Goal: Find contact information

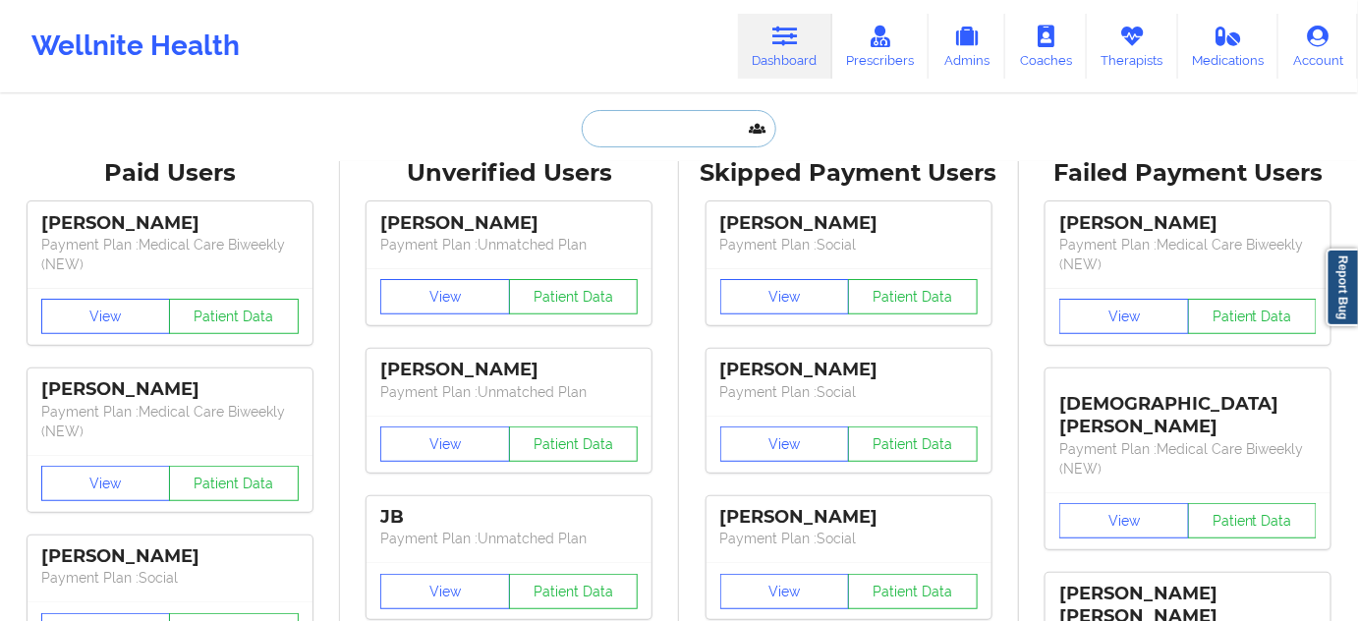
click at [689, 136] on input "text" at bounding box center [679, 128] width 195 height 37
paste input "[PERSON_NAME]"
type input "[PERSON_NAME]"
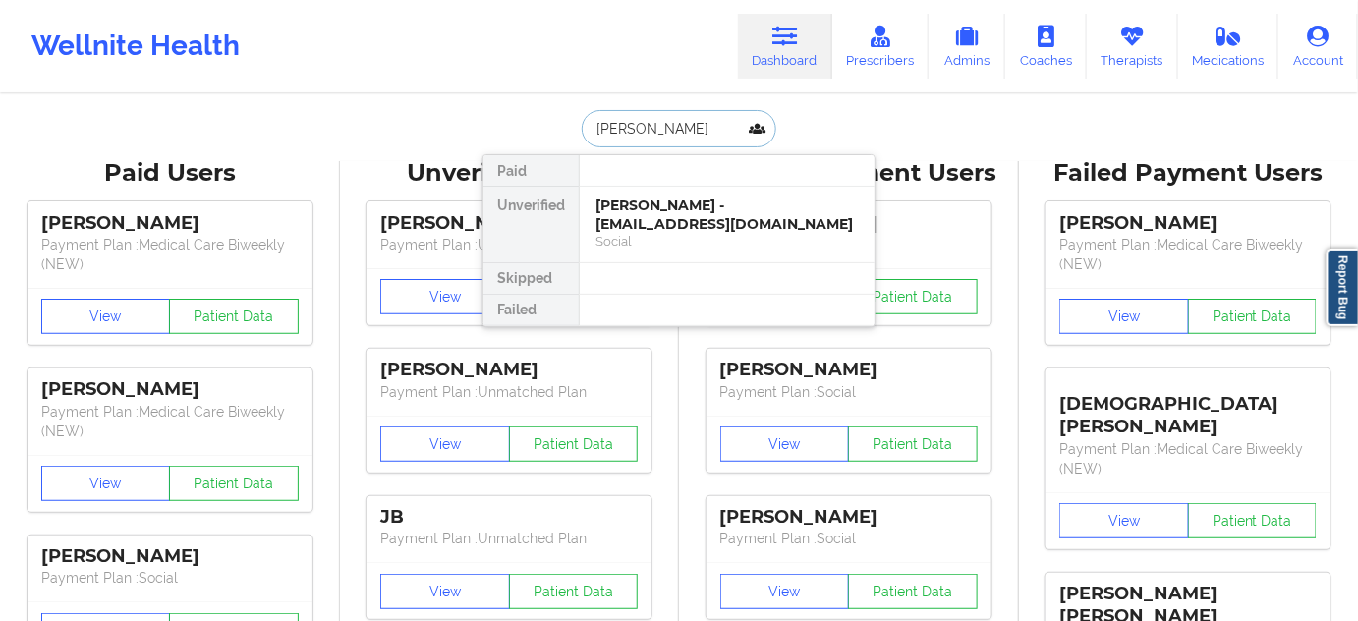
click at [665, 209] on div "[PERSON_NAME] - [EMAIL_ADDRESS][DOMAIN_NAME]" at bounding box center [726, 214] width 263 height 36
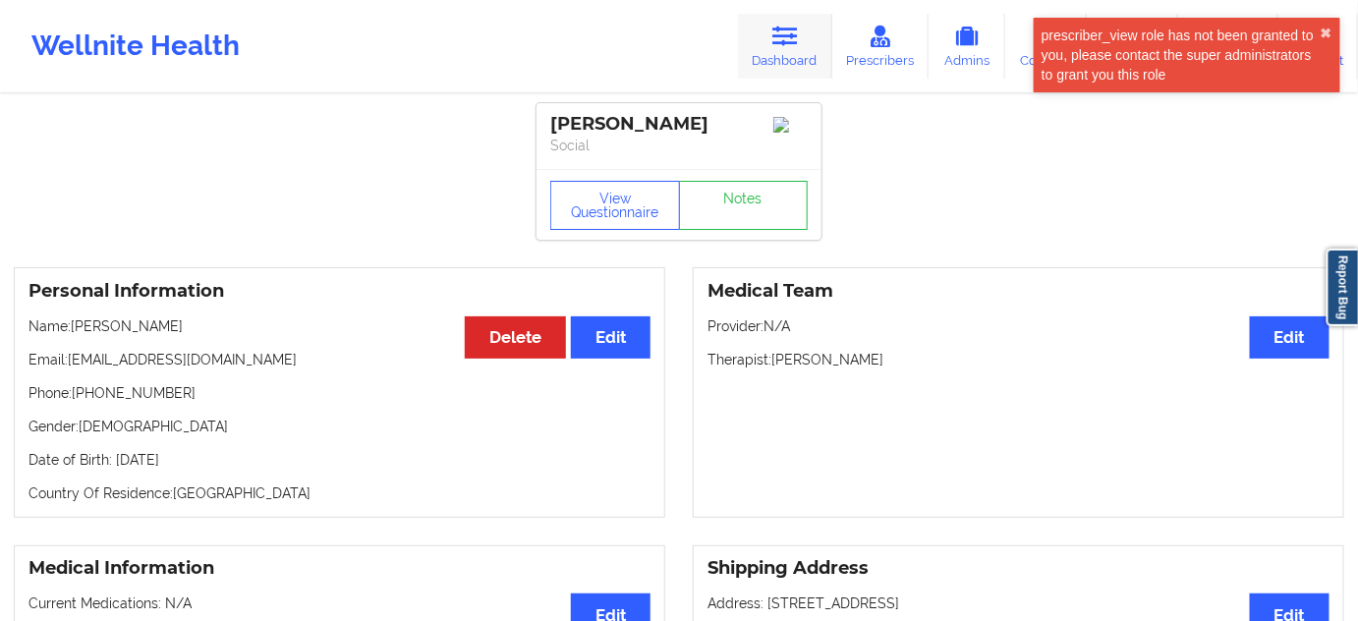
click at [799, 47] on link "Dashboard" at bounding box center [785, 46] width 94 height 65
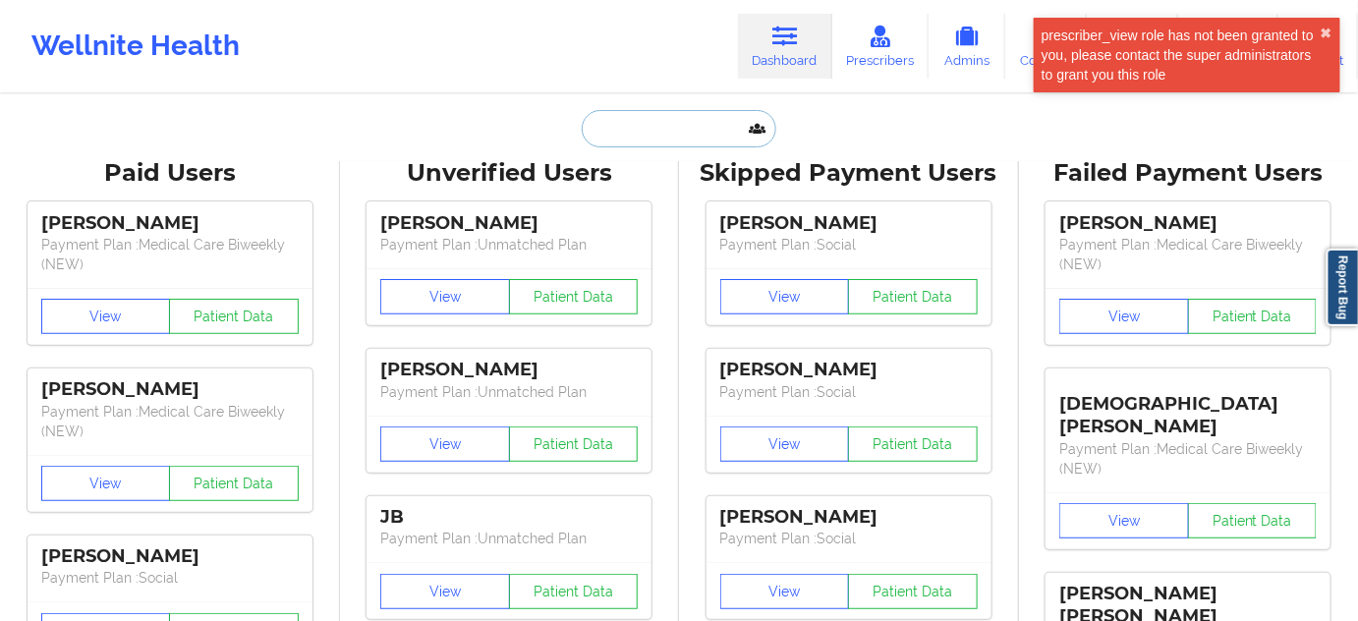
click at [688, 117] on input "text" at bounding box center [679, 128] width 195 height 37
paste input "[PERSON_NAME] Mudra"
type input "[PERSON_NAME] Mudra"
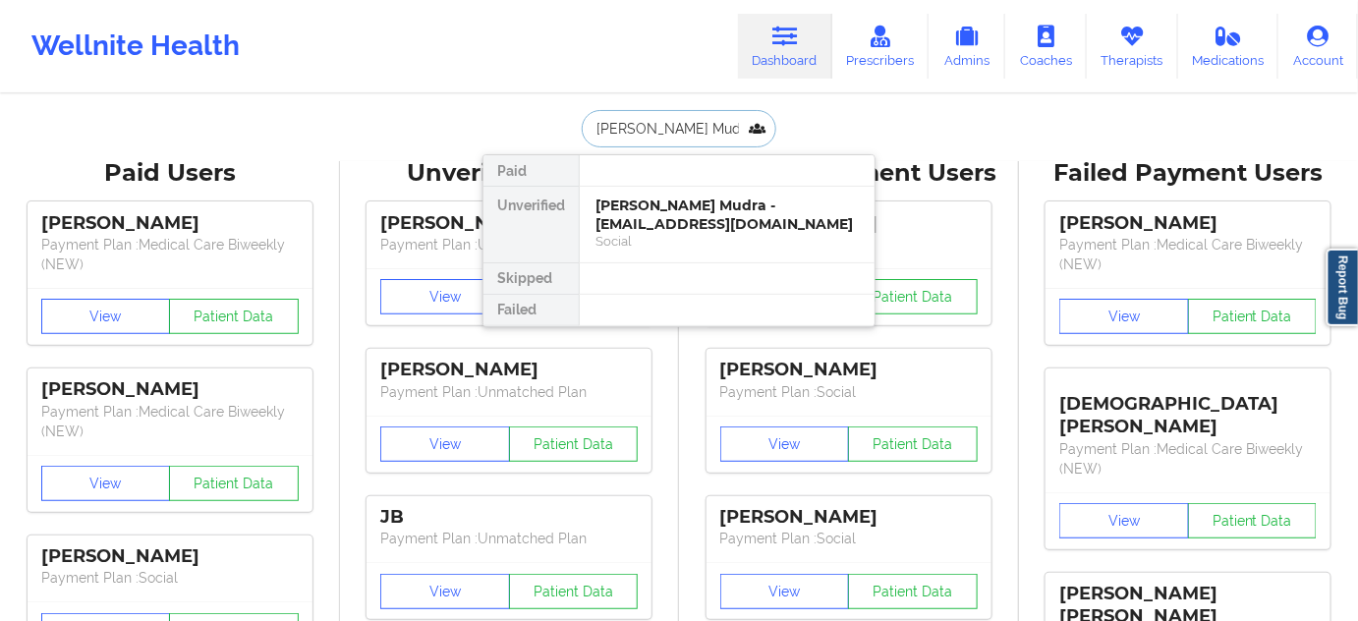
click at [674, 208] on div "[PERSON_NAME] Mudra - [EMAIL_ADDRESS][DOMAIN_NAME]" at bounding box center [726, 214] width 263 height 36
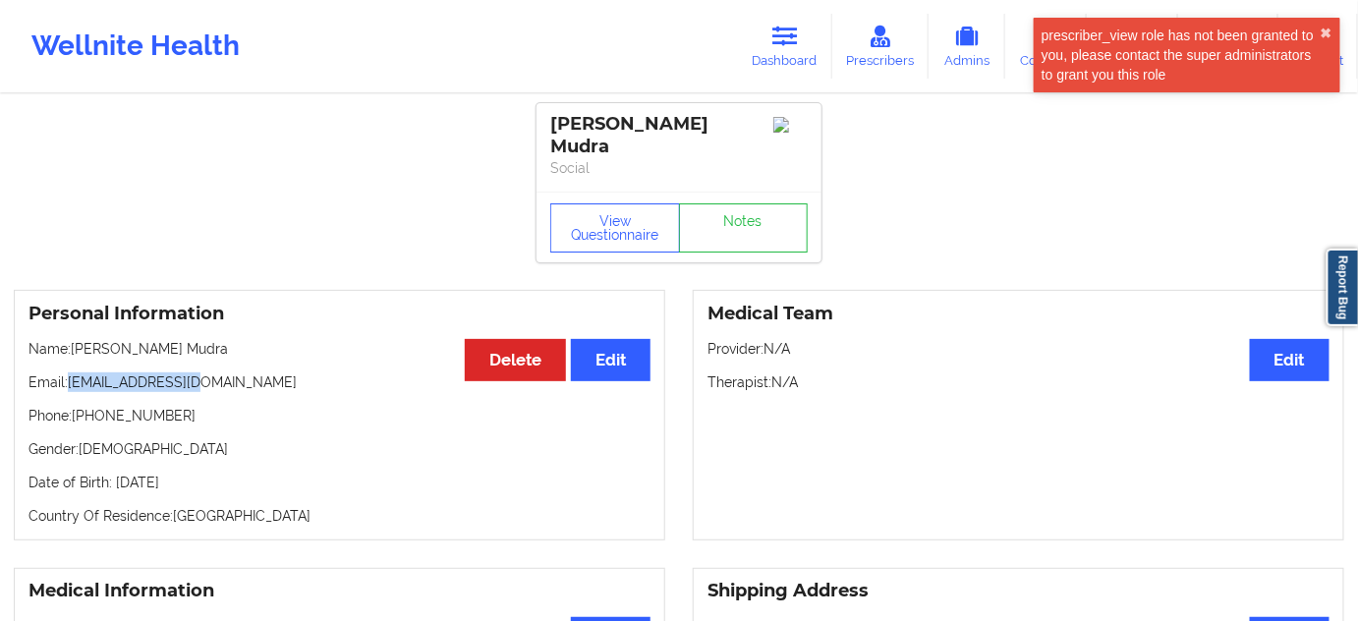
drag, startPoint x: 69, startPoint y: 368, endPoint x: 229, endPoint y: 368, distance: 160.1
click at [229, 372] on p "Email: [EMAIL_ADDRESS][DOMAIN_NAME]" at bounding box center [339, 382] width 622 height 20
copy p "[EMAIL_ADDRESS][DOMAIN_NAME]"
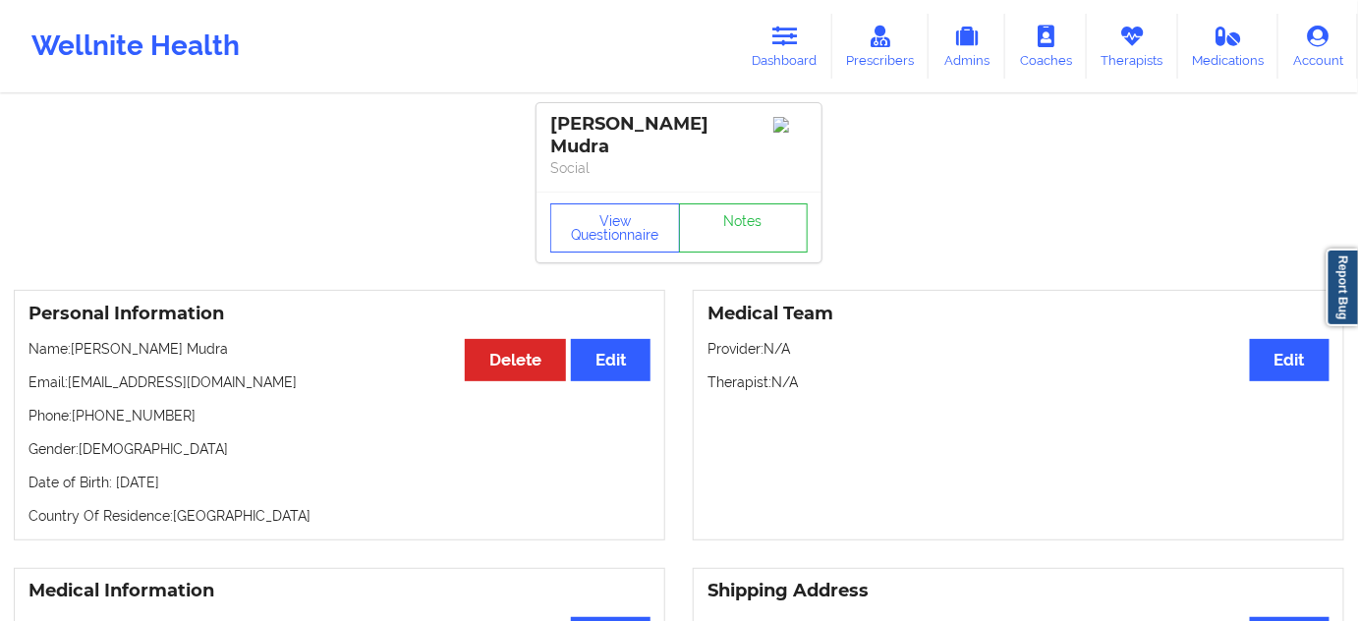
click at [711, 129] on div "[PERSON_NAME] Mudra" at bounding box center [678, 135] width 257 height 45
copy div "Mudra"
click at [724, 225] on link "Notes" at bounding box center [744, 227] width 130 height 49
